Goal: Obtain resource: Obtain resource

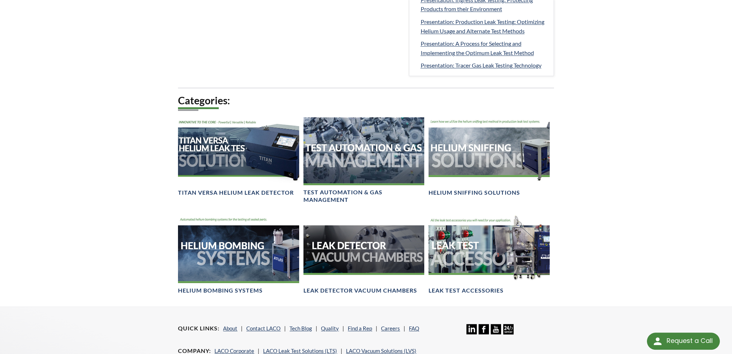
scroll to position [415, 0]
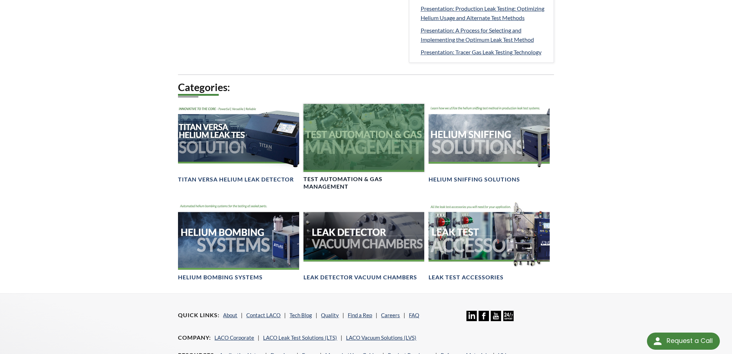
click at [346, 167] on div at bounding box center [364, 138] width 121 height 68
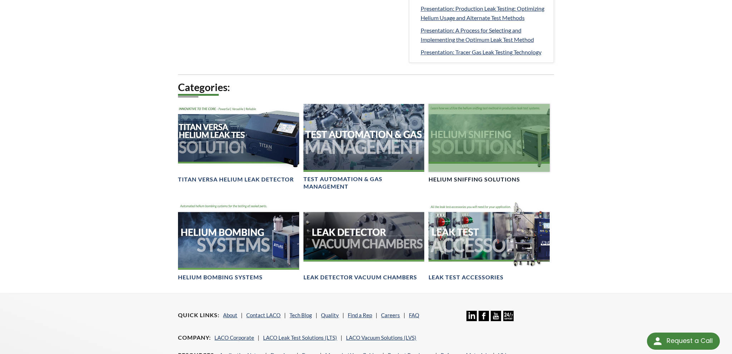
click at [508, 146] on div at bounding box center [489, 138] width 121 height 68
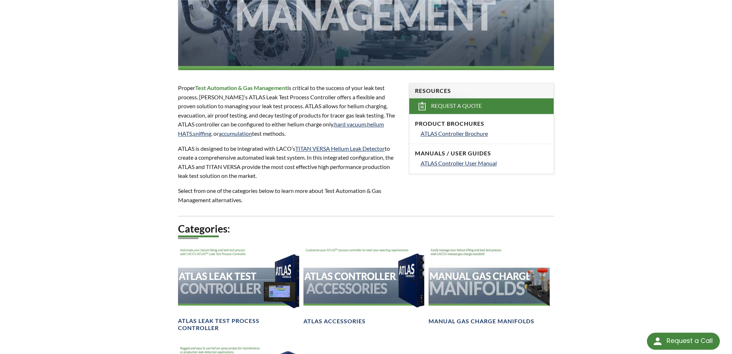
scroll to position [151, 0]
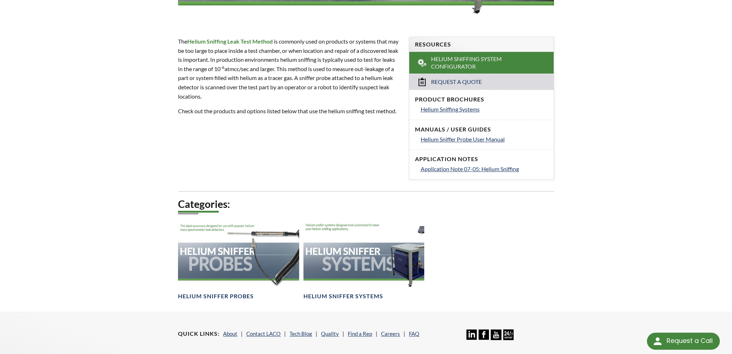
scroll to position [226, 0]
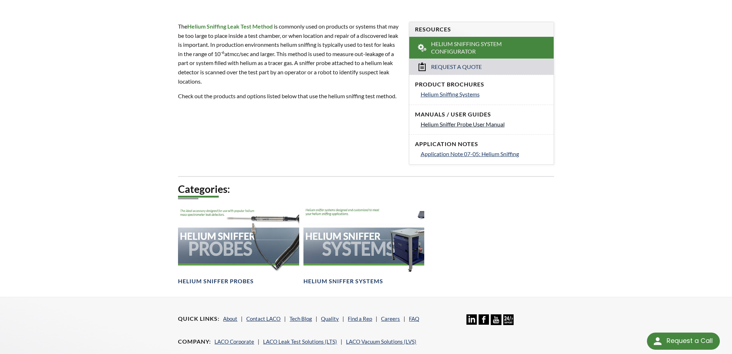
click at [485, 124] on span "Helium Sniffer Probe User Manual" at bounding box center [463, 124] width 84 height 7
click at [448, 155] on span "Application Note 07-05: Helium Sniffing" at bounding box center [470, 154] width 98 height 7
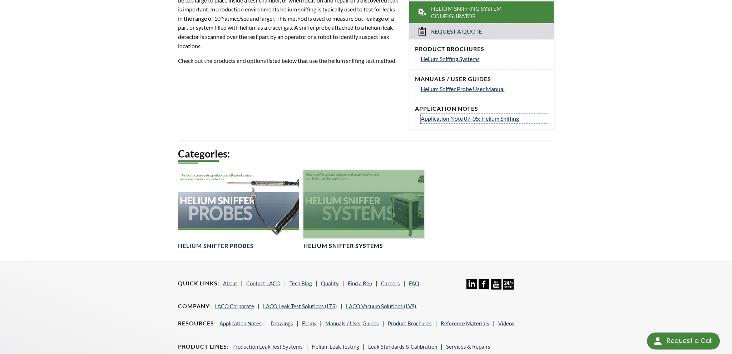
scroll to position [134, 0]
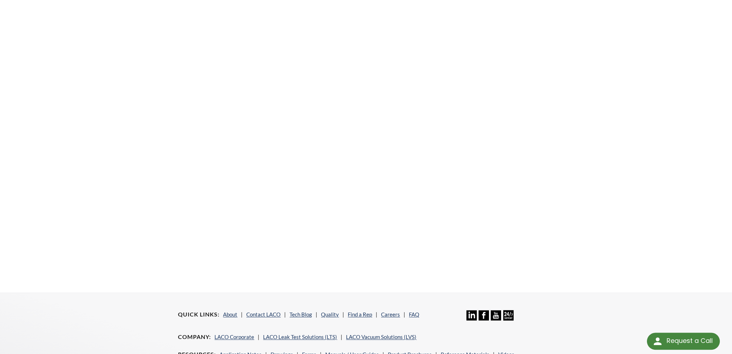
scroll to position [264, 0]
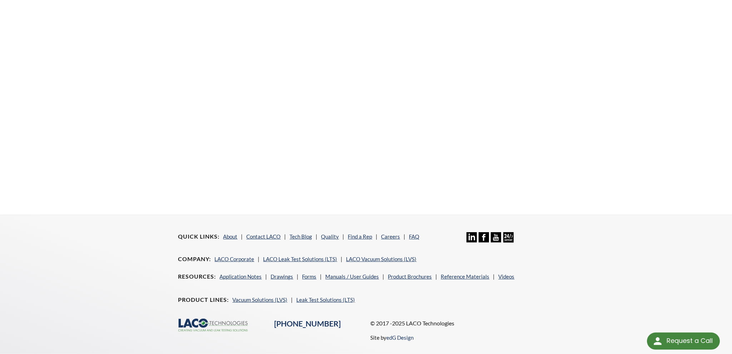
scroll to position [272, 0]
